Goal: Task Accomplishment & Management: Complete application form

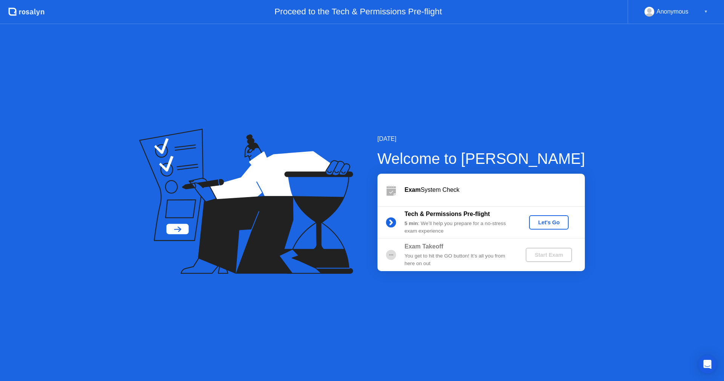
click at [546, 227] on button "Let's Go" at bounding box center [549, 222] width 40 height 14
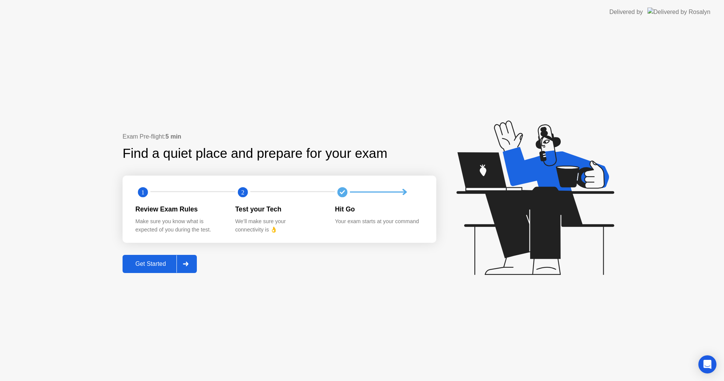
click at [169, 223] on div "Make sure you know what is expected of you during the test." at bounding box center [179, 225] width 88 height 16
click at [152, 264] on div "Get Started" at bounding box center [151, 263] width 52 height 7
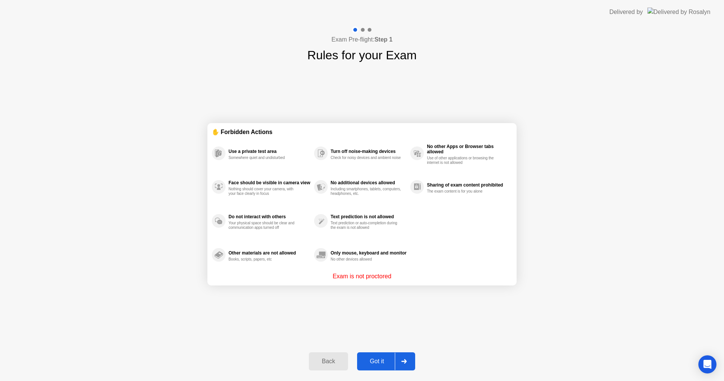
click at [373, 365] on div "Got it" at bounding box center [377, 361] width 35 height 7
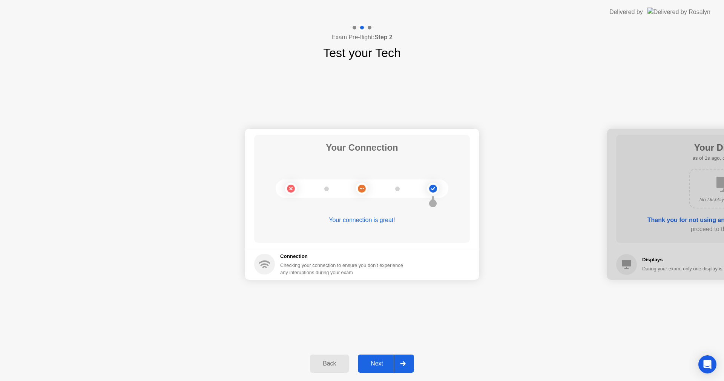
click at [383, 365] on div "Next" at bounding box center [377, 363] width 34 height 7
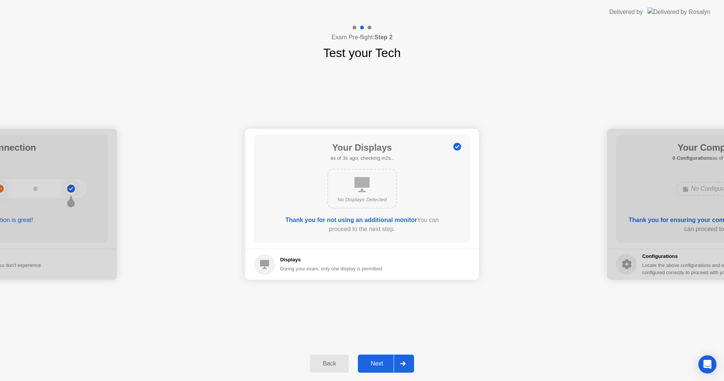
click at [375, 360] on div "Next" at bounding box center [377, 363] width 34 height 7
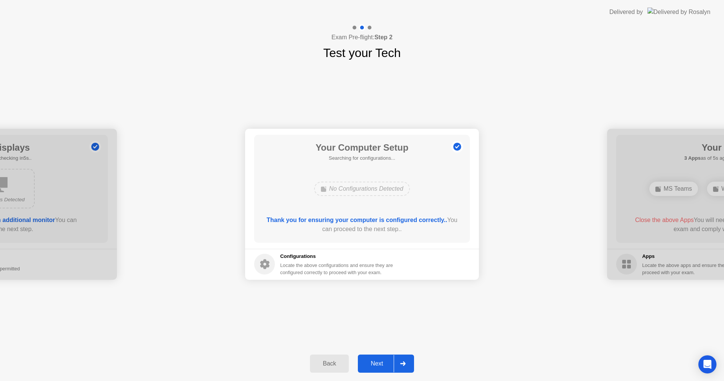
click at [382, 362] on div "Next" at bounding box center [377, 363] width 34 height 7
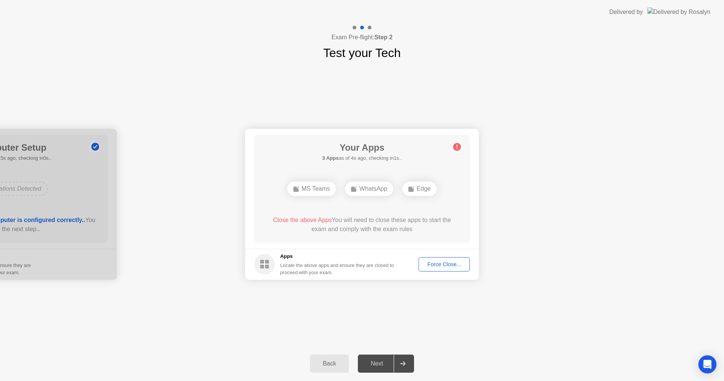
click at [308, 220] on span "Close the above Apps" at bounding box center [302, 220] width 59 height 6
click at [443, 264] on div "Force Close..." at bounding box center [444, 264] width 46 height 6
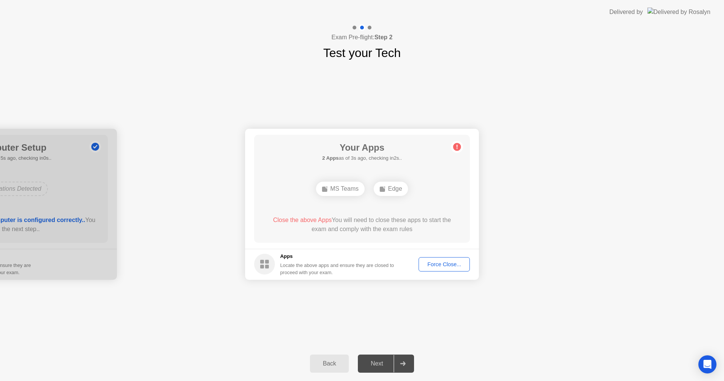
click at [433, 267] on div "Force Close..." at bounding box center [444, 264] width 46 height 6
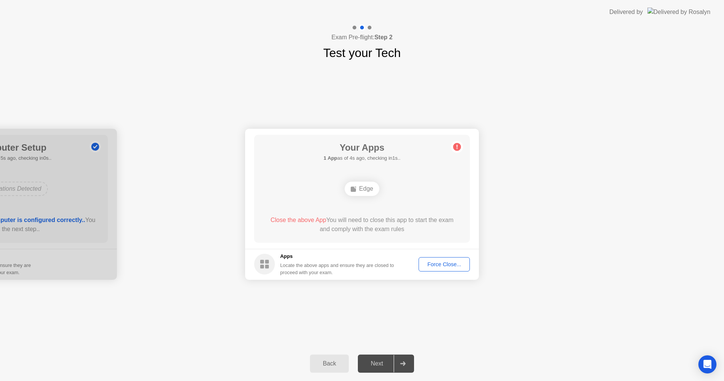
click at [432, 266] on div "Force Close..." at bounding box center [444, 264] width 46 height 6
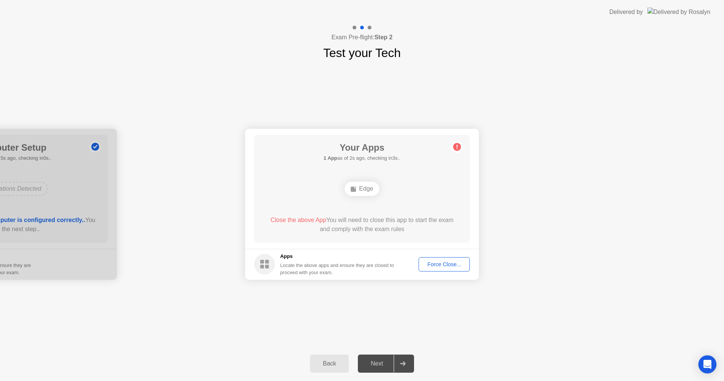
click at [433, 269] on button "Force Close..." at bounding box center [444, 264] width 51 height 14
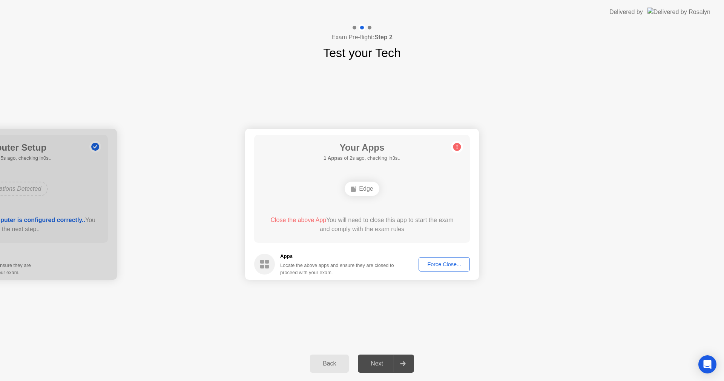
click at [141, 97] on div "Your Connection Your connection is great! Connection Checking your connection t…" at bounding box center [362, 204] width 724 height 284
click at [443, 256] on footer "Apps Locate the above apps and ensure they are closed to proceed with your exam…" at bounding box center [362, 264] width 234 height 31
click at [438, 261] on div "Force Close..." at bounding box center [444, 264] width 46 height 6
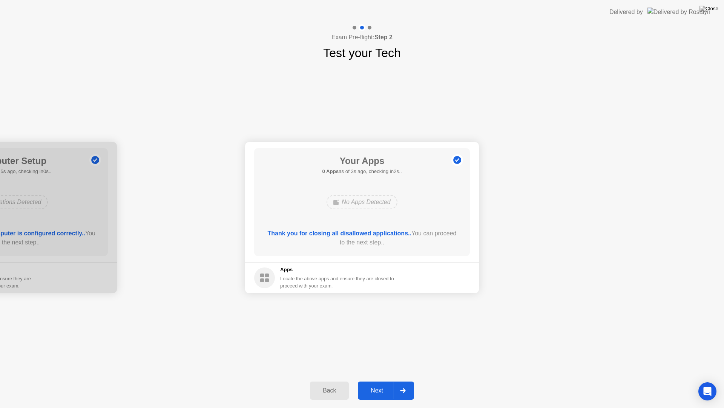
click at [378, 380] on div "Next" at bounding box center [377, 390] width 34 height 7
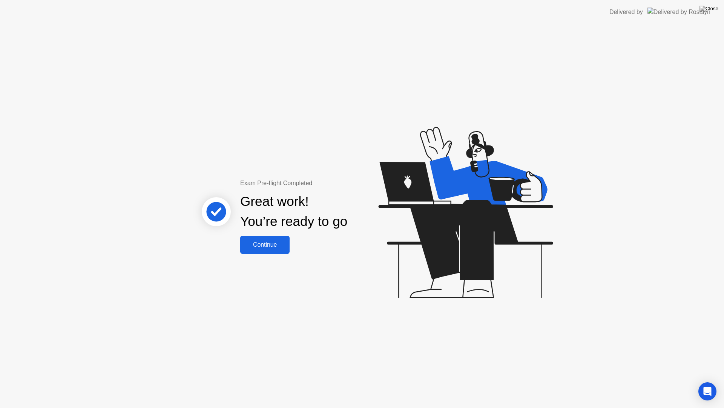
click at [277, 242] on div "Continue" at bounding box center [265, 244] width 45 height 7
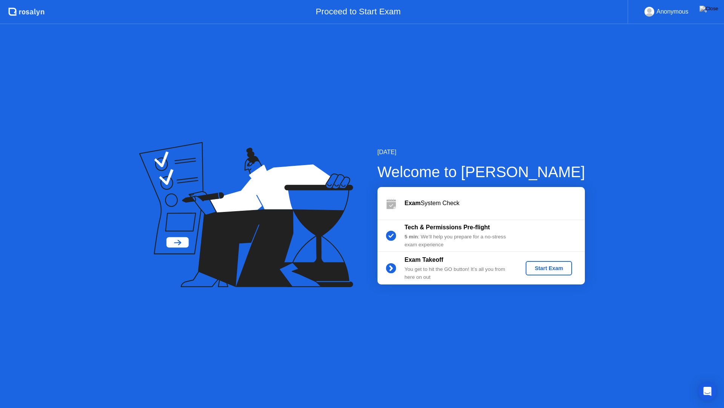
click at [432, 232] on div "Tech & Permissions Pre-flight" at bounding box center [459, 227] width 109 height 9
click at [566, 266] on div "Start Exam" at bounding box center [549, 268] width 40 height 6
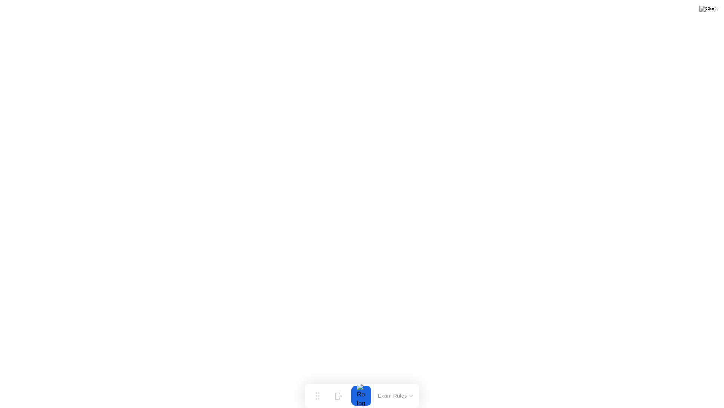
click at [360, 380] on div at bounding box center [362, 396] width 16 height 20
click at [359, 380] on div at bounding box center [362, 396] width 16 height 20
click at [313, 380] on button "Move" at bounding box center [318, 396] width 20 height 20
click at [315, 380] on button "Move" at bounding box center [318, 396] width 20 height 20
click at [321, 380] on button "Move" at bounding box center [318, 396] width 20 height 20
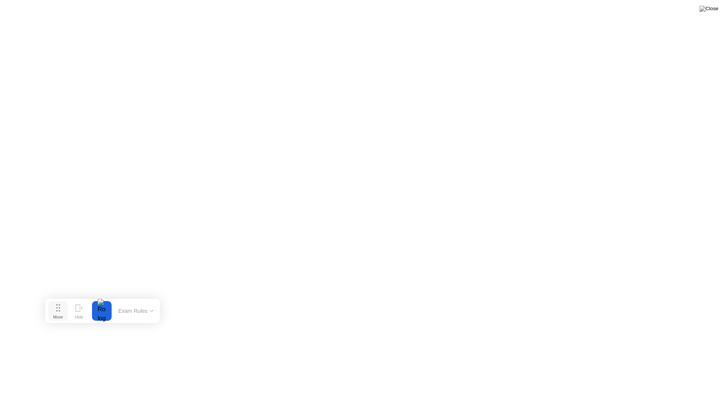
drag, startPoint x: 316, startPoint y: 399, endPoint x: 65, endPoint y: 315, distance: 264.8
click at [60, 314] on div "Move" at bounding box center [58, 316] width 10 height 5
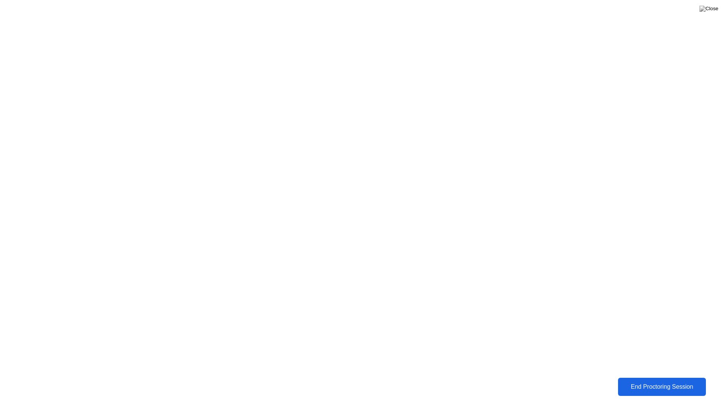
click at [649, 380] on div "End Proctoring Session" at bounding box center [662, 386] width 83 height 7
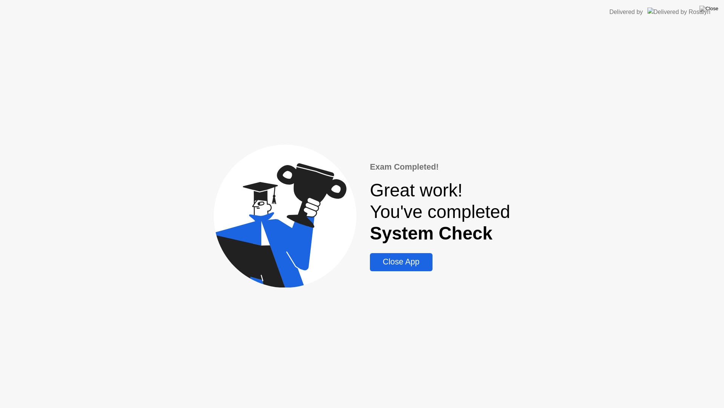
click at [412, 265] on div "Close App" at bounding box center [401, 261] width 58 height 9
